Goal: Information Seeking & Learning: Find specific fact

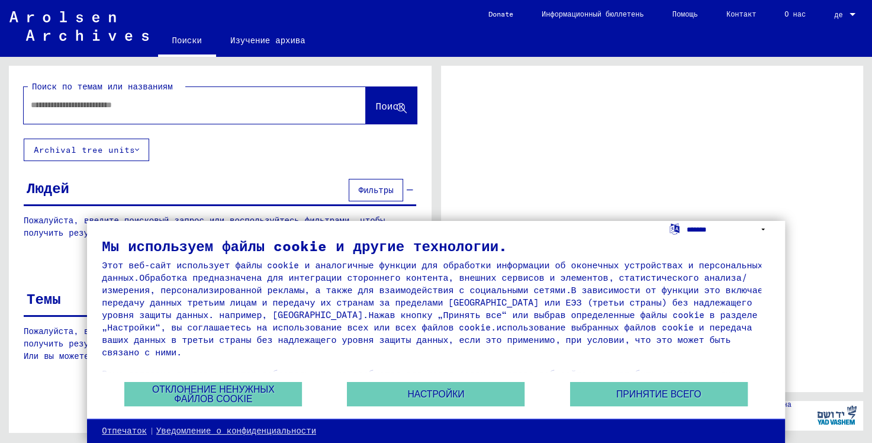
click at [763, 231] on select "**********" at bounding box center [728, 229] width 83 height 17
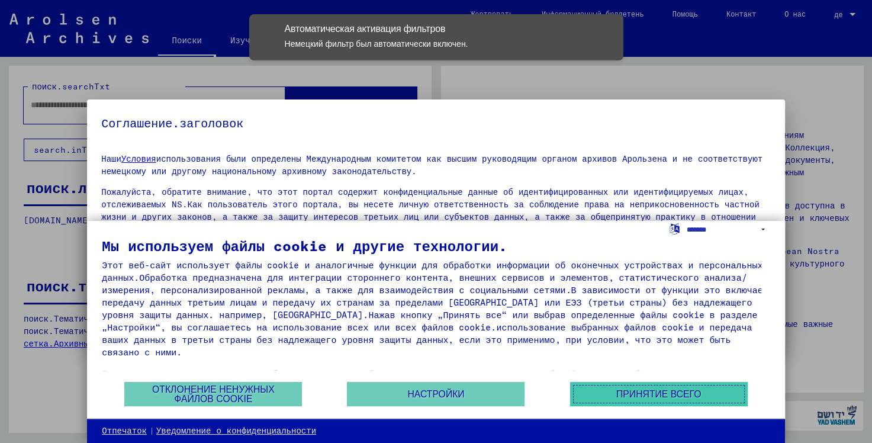
click at [619, 393] on body "Suchen Archiv erkunden Spenden Newsletter Hilfe Kontakt Über Uns Поиски Изучени…" at bounding box center [436, 221] width 872 height 443
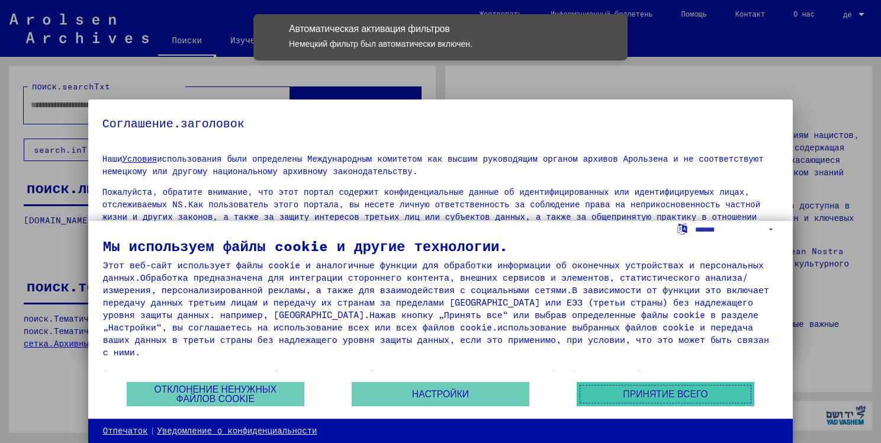
click at [616, 394] on button "Принятие всего" at bounding box center [666, 394] width 178 height 24
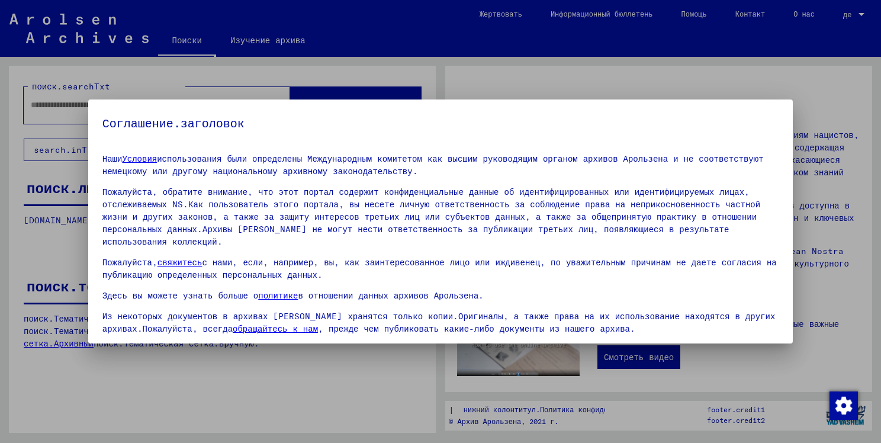
scroll to position [24, 0]
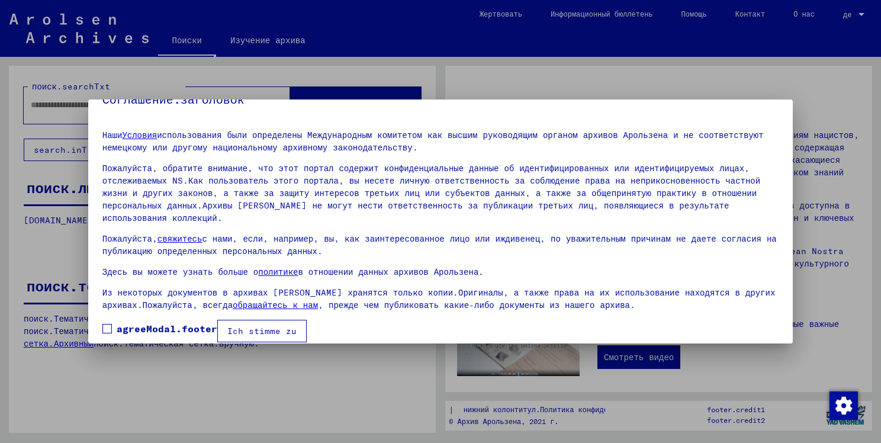
click at [248, 374] on div at bounding box center [440, 221] width 881 height 443
click at [133, 323] on ya-tr-span "agreeModal.footer" at bounding box center [167, 329] width 101 height 12
click at [242, 326] on ya-tr-span "Ich stimme zu" at bounding box center [261, 331] width 69 height 11
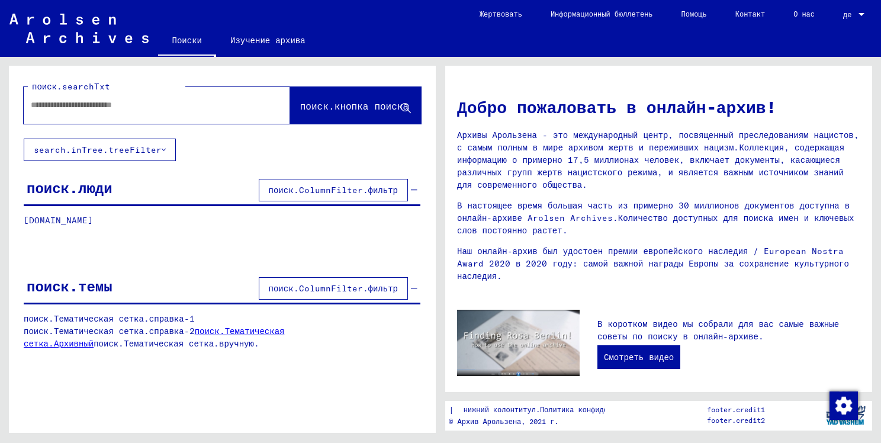
click at [146, 111] on div at bounding box center [139, 105] width 231 height 27
click at [123, 102] on input "text" at bounding box center [143, 105] width 224 height 12
type input "*"
type input "**********"
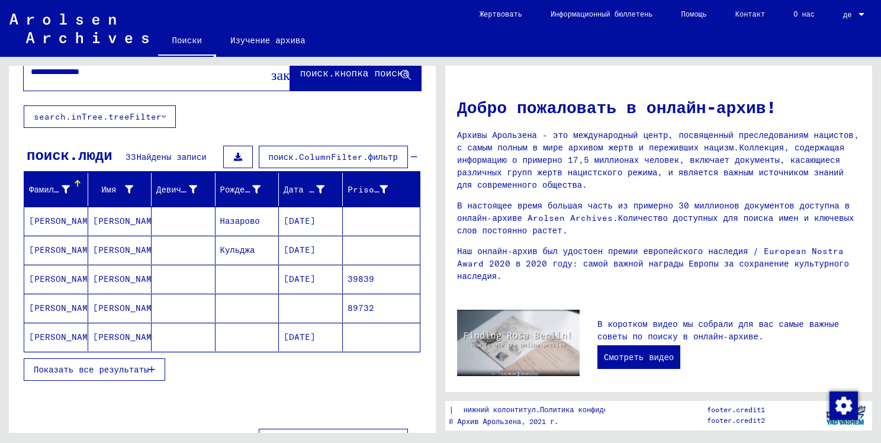
scroll to position [34, 0]
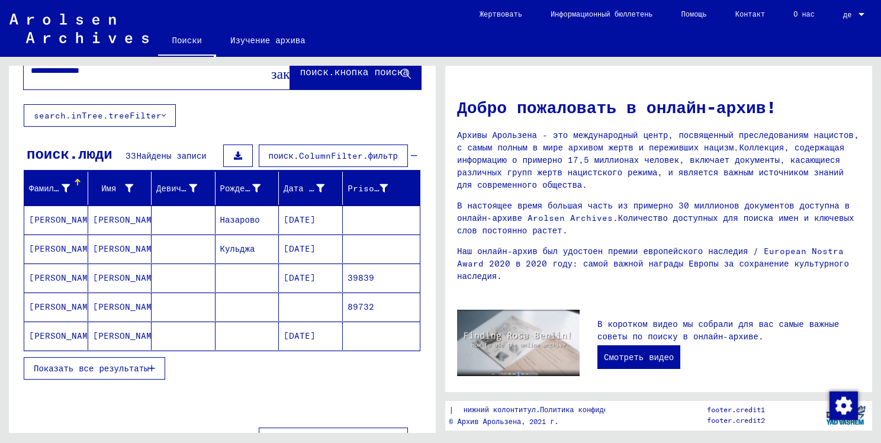
click at [62, 305] on mat-cell "[PERSON_NAME]" at bounding box center [56, 306] width 64 height 28
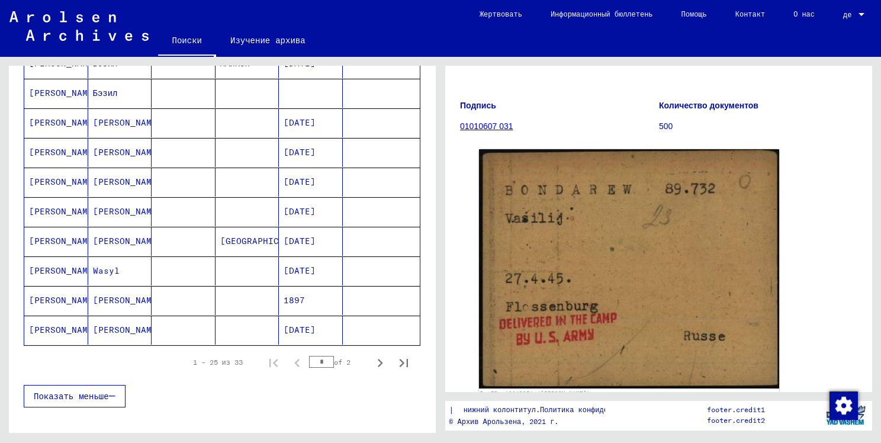
scroll to position [635, 0]
click at [372, 355] on icon "Next page" at bounding box center [380, 363] width 17 height 17
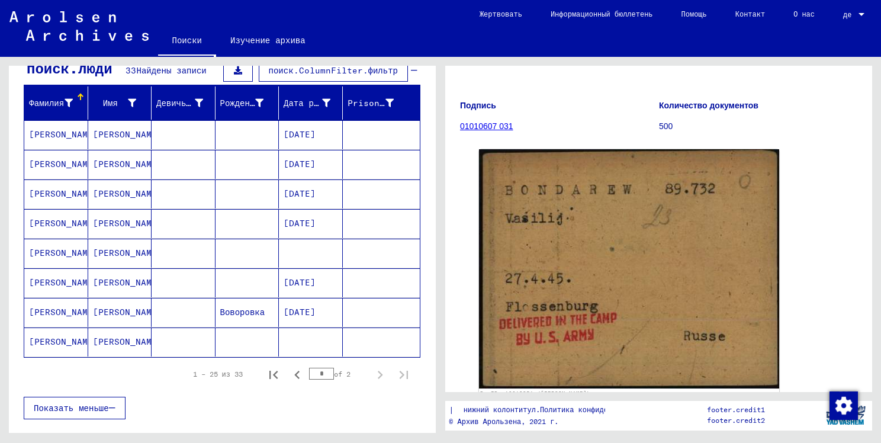
scroll to position [115, 0]
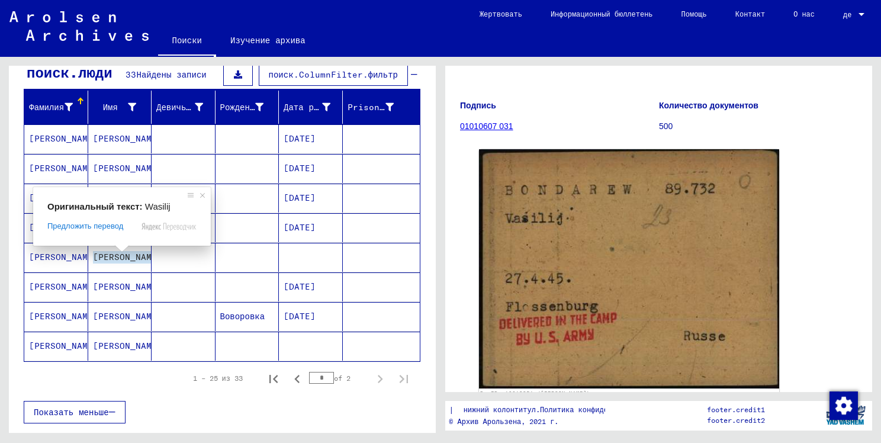
click at [116, 250] on span at bounding box center [121, 248] width 15 height 7
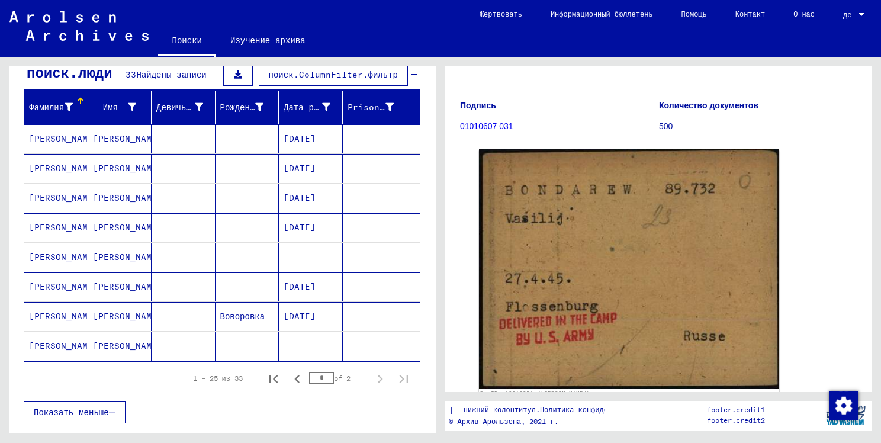
click at [64, 255] on mat-cell "[PERSON_NAME]" at bounding box center [56, 257] width 64 height 29
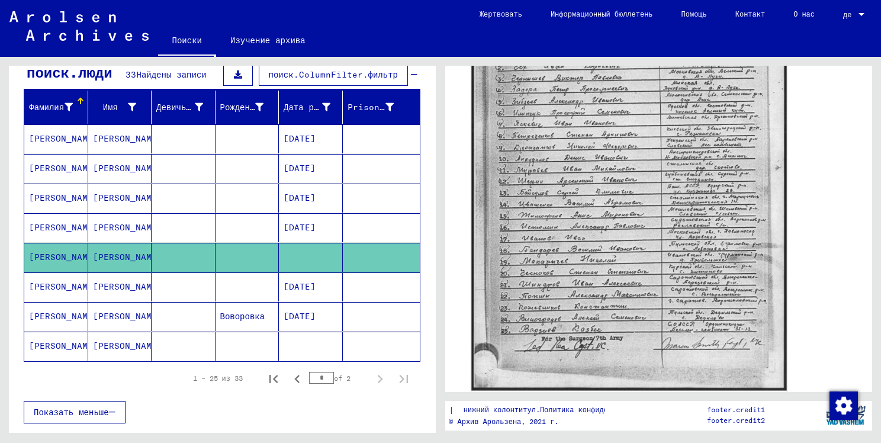
scroll to position [295, 0]
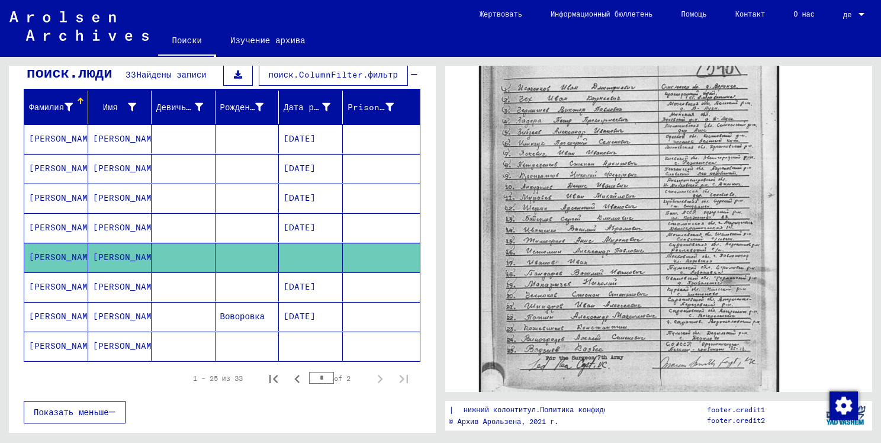
click at [100, 341] on mat-cell "[PERSON_NAME]" at bounding box center [120, 346] width 64 height 29
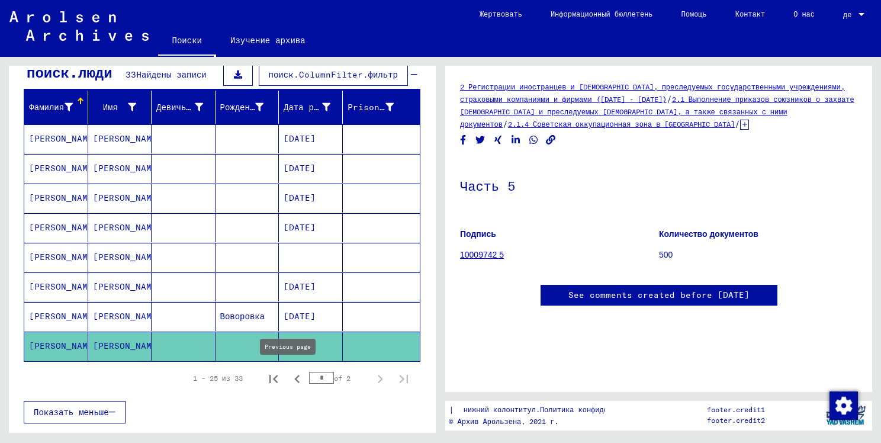
click at [289, 372] on icon "Previous page" at bounding box center [297, 379] width 17 height 17
type input "*"
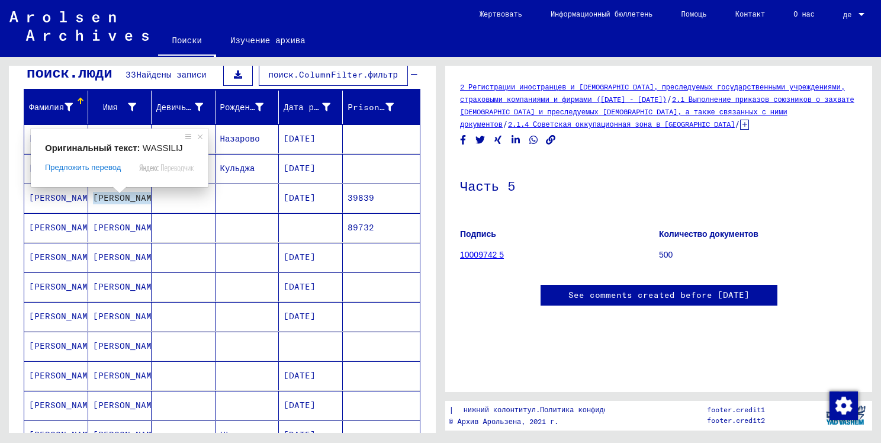
click at [108, 193] on ya-tr-span "[PERSON_NAME]" at bounding box center [127, 198] width 69 height 12
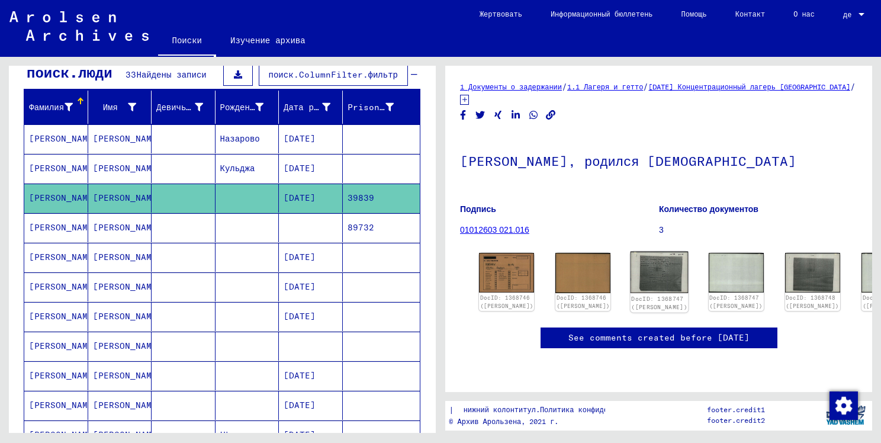
click at [631, 257] on img at bounding box center [660, 272] width 58 height 41
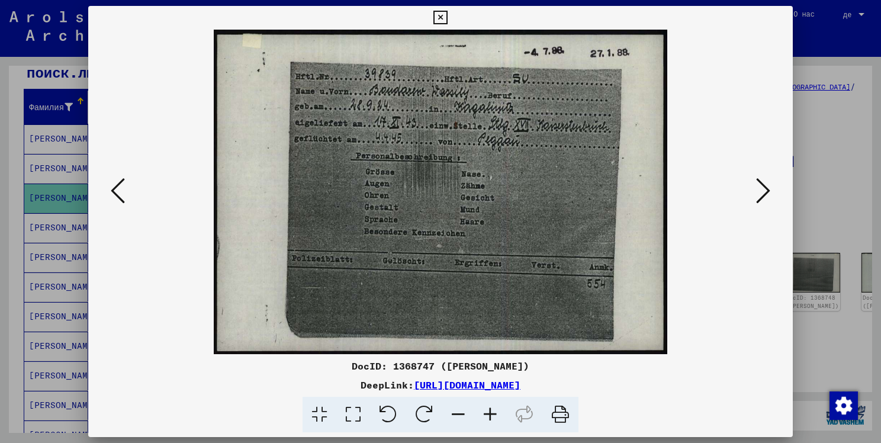
click at [760, 193] on icon at bounding box center [763, 190] width 14 height 28
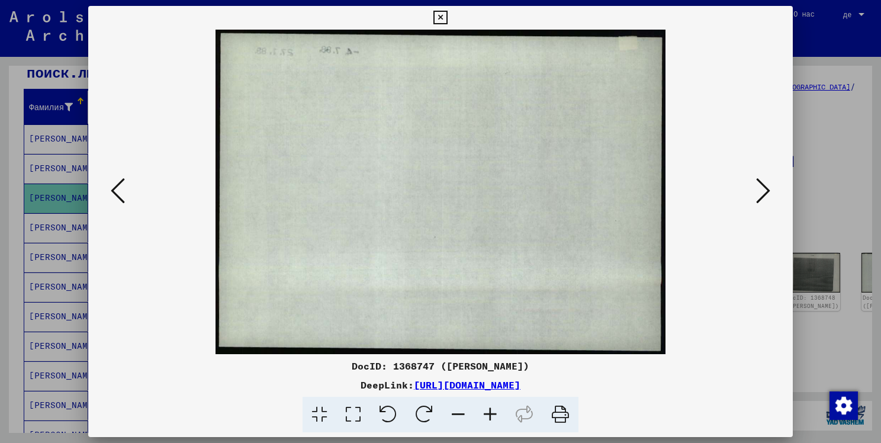
click at [761, 193] on icon at bounding box center [763, 190] width 14 height 28
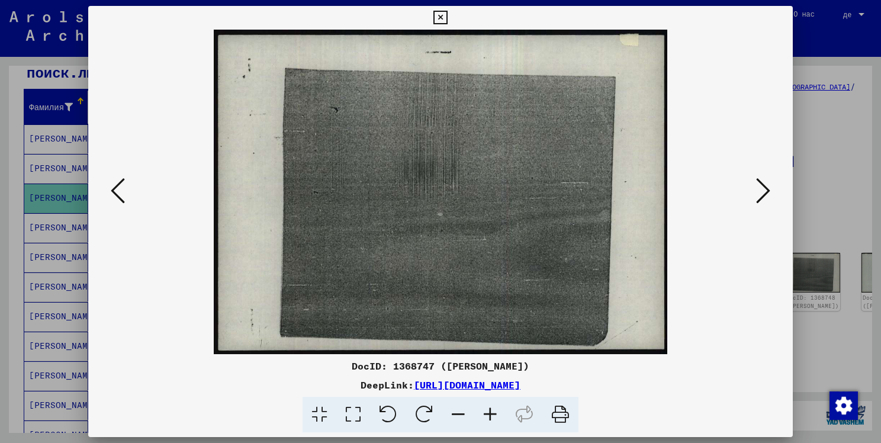
click at [761, 193] on icon at bounding box center [763, 190] width 14 height 28
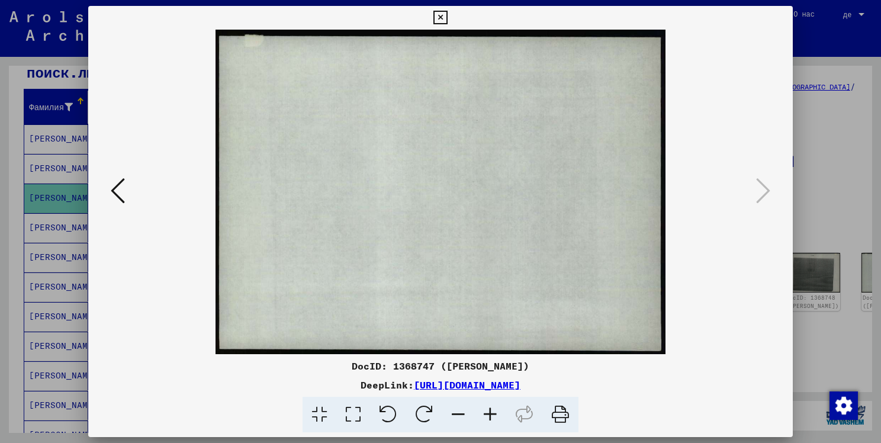
click at [821, 108] on div at bounding box center [440, 221] width 881 height 443
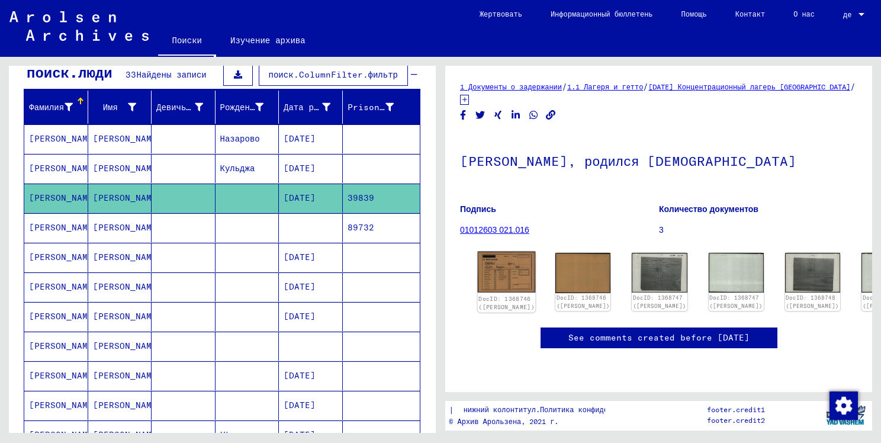
click at [511, 260] on img at bounding box center [507, 272] width 58 height 41
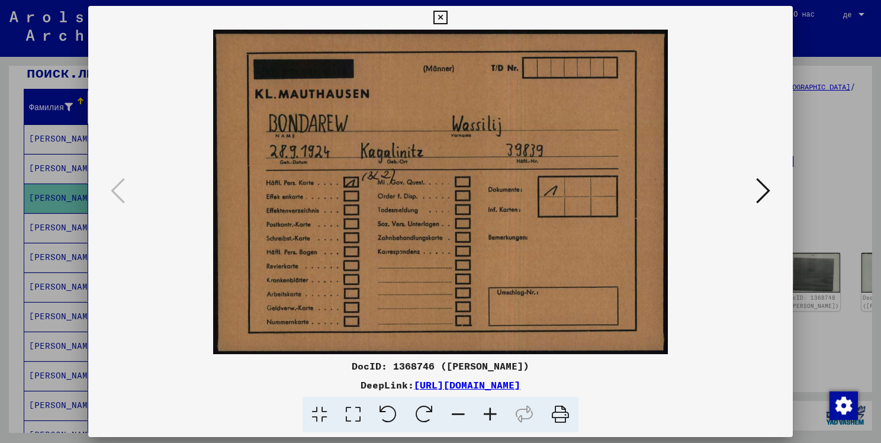
click at [822, 114] on div at bounding box center [440, 221] width 881 height 443
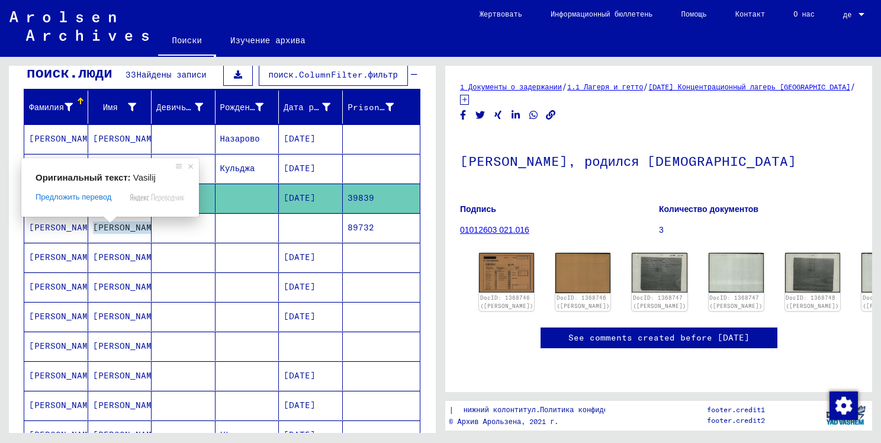
click at [107, 230] on ya-tr-span "[PERSON_NAME]" at bounding box center [127, 227] width 69 height 12
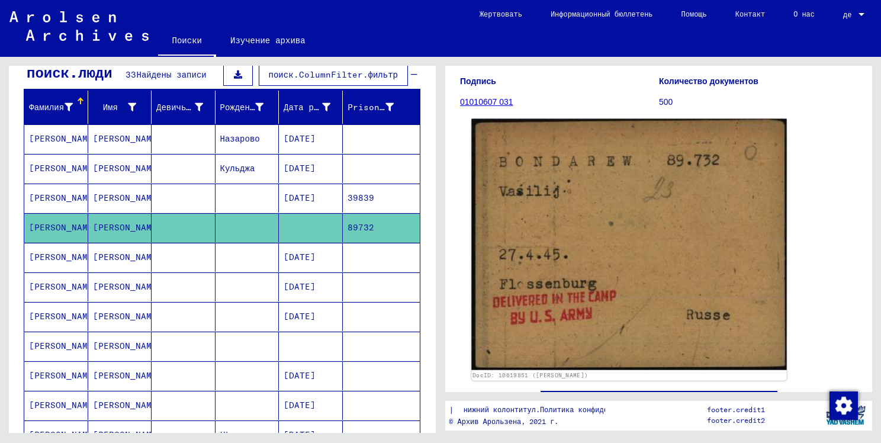
scroll to position [193, 0]
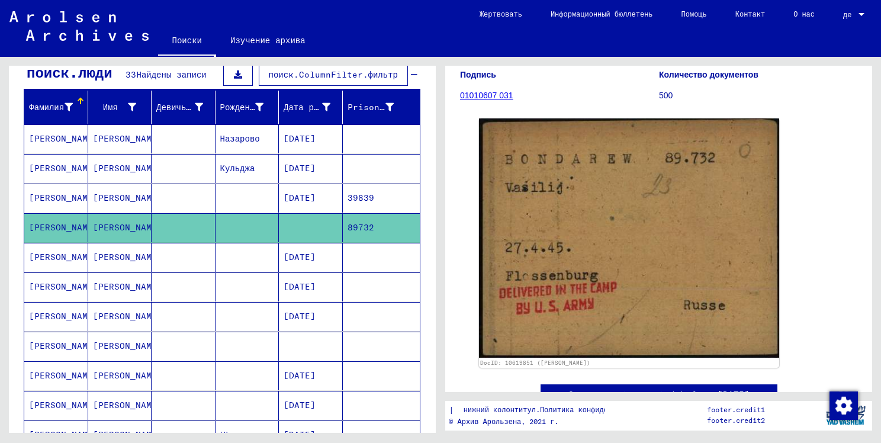
click at [111, 342] on ya-tr-span "[PERSON_NAME]" at bounding box center [127, 346] width 69 height 12
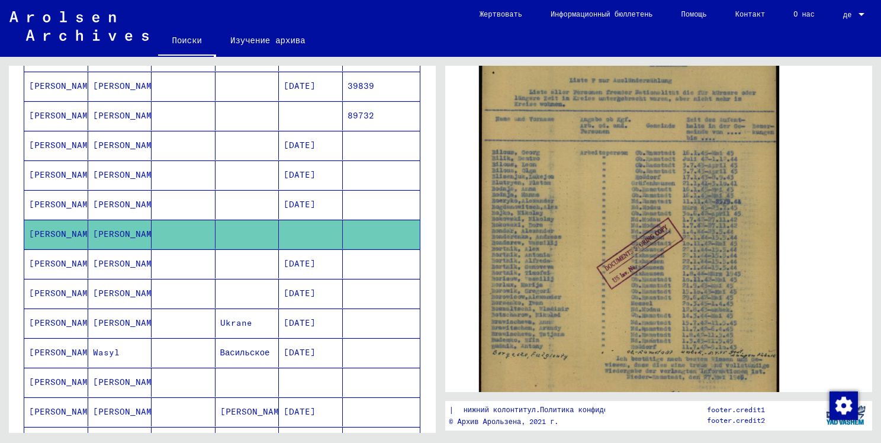
scroll to position [230, 0]
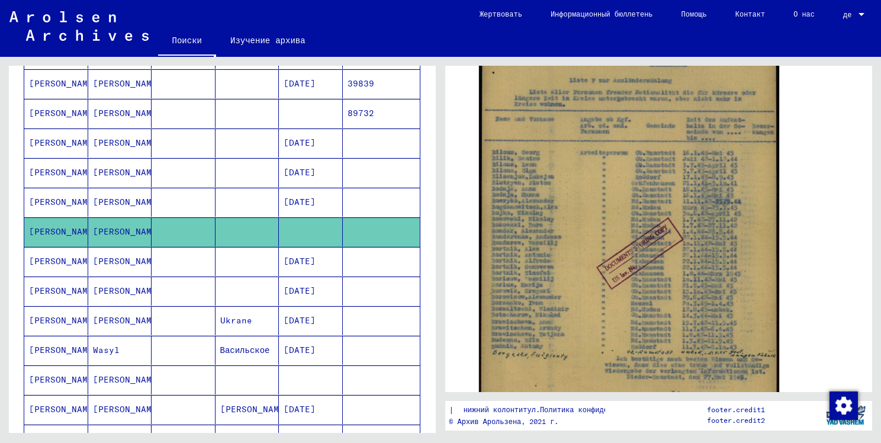
click at [106, 374] on ya-tr-span "[PERSON_NAME]" at bounding box center [127, 380] width 69 height 12
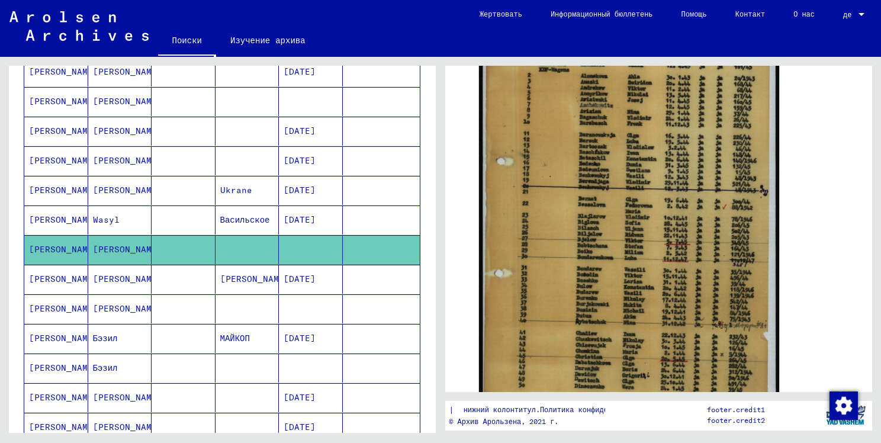
scroll to position [361, 0]
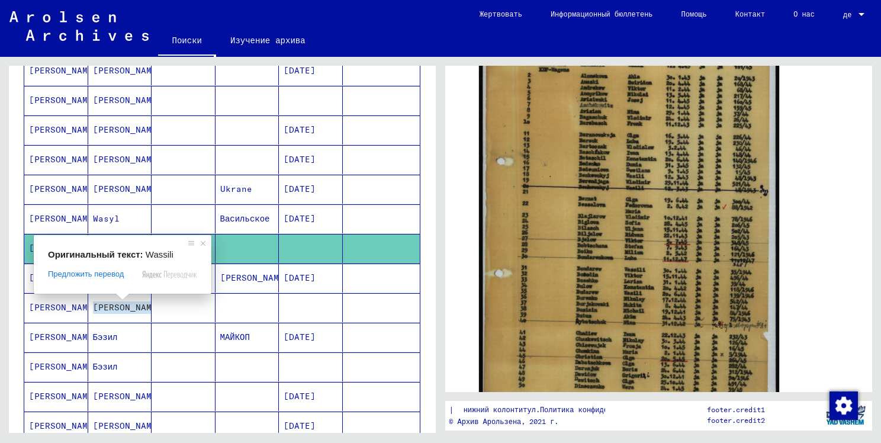
click at [116, 305] on ya-tr-span "[PERSON_NAME]" at bounding box center [127, 307] width 69 height 12
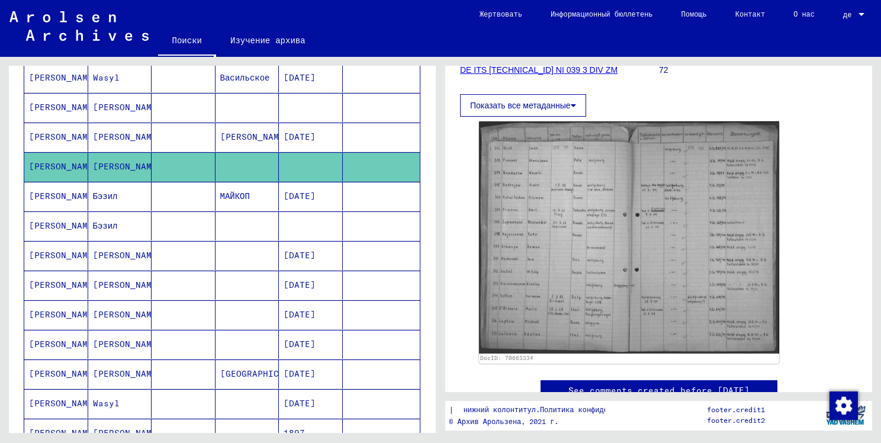
scroll to position [191, 0]
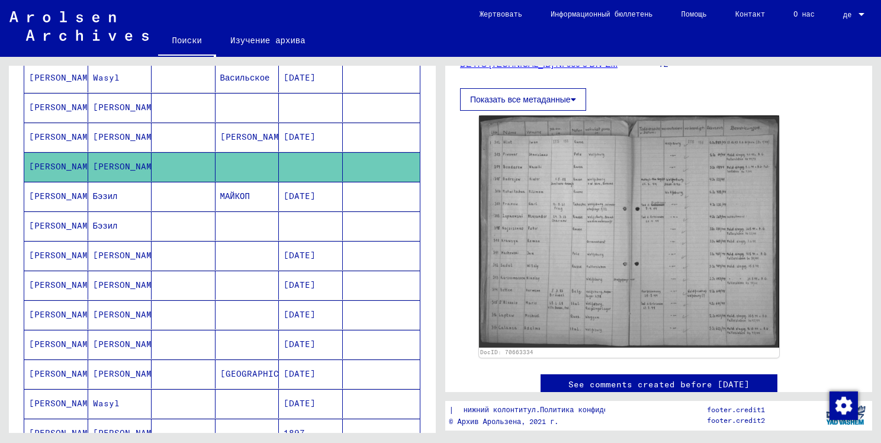
click at [133, 224] on mat-cell "Бэзил" at bounding box center [120, 225] width 64 height 29
